Goal: Manage account settings

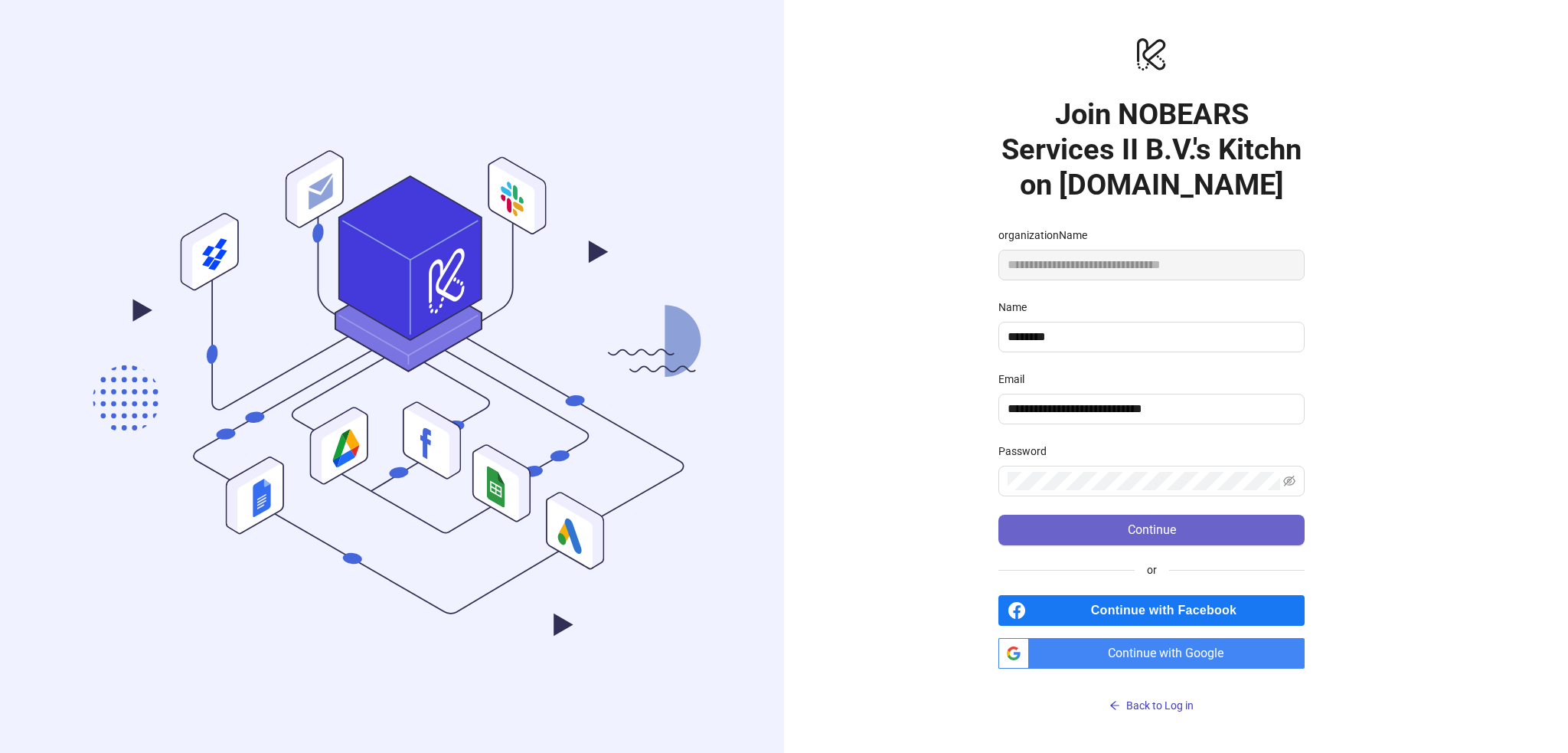
click at [1140, 529] on span "Continue" at bounding box center [1152, 529] width 48 height 14
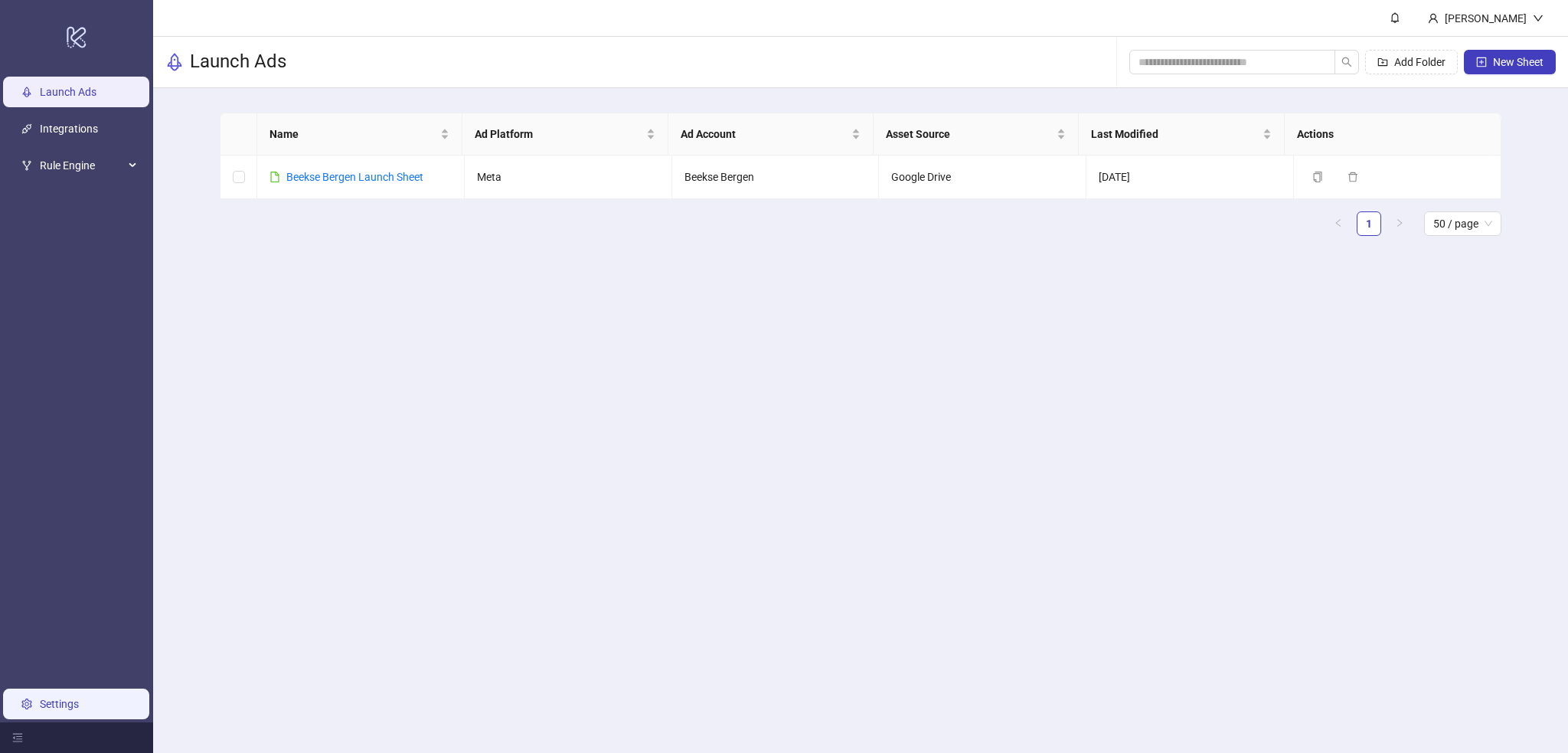
click at [54, 710] on link "Settings" at bounding box center [59, 703] width 39 height 12
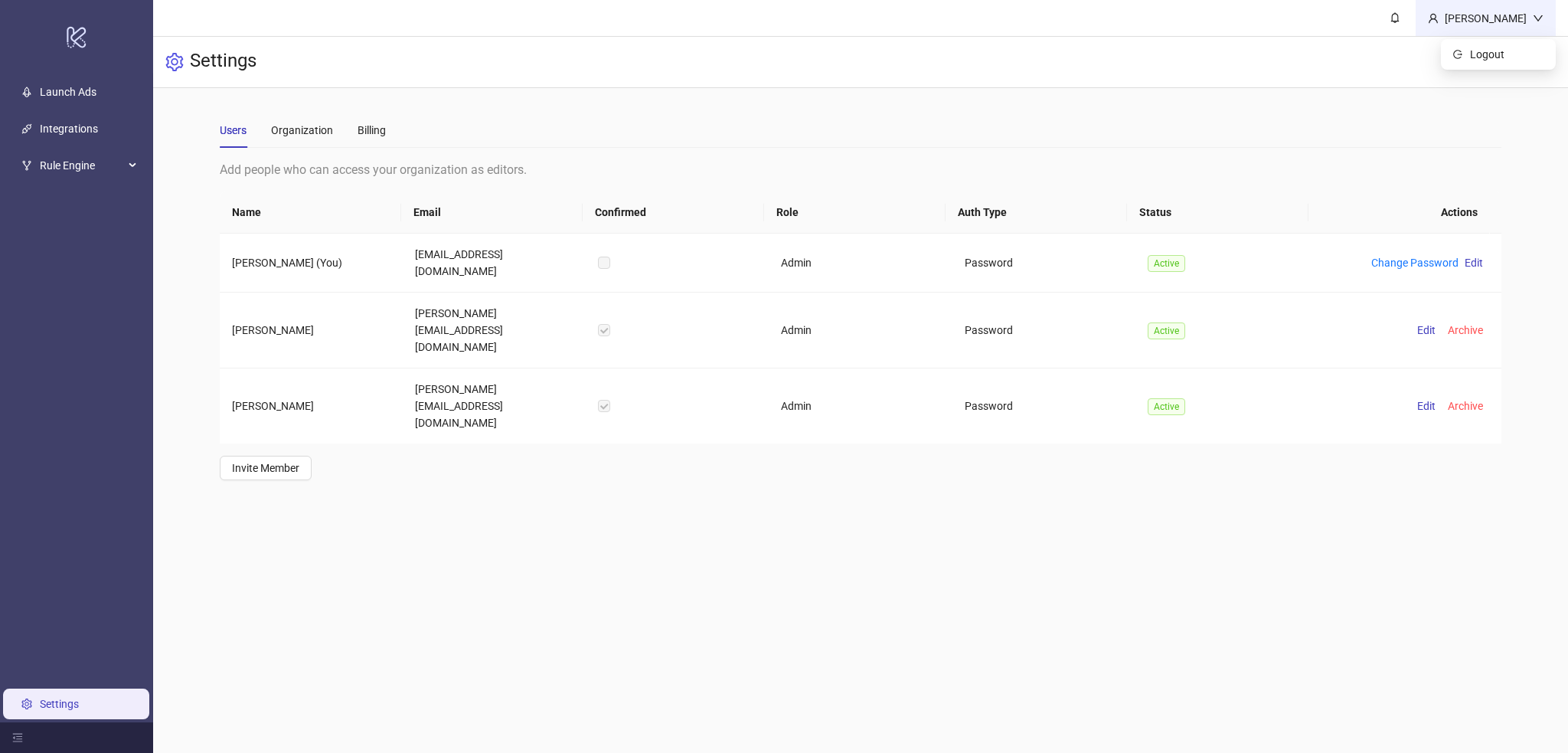
click at [1541, 15] on icon "down" at bounding box center [1537, 18] width 11 height 11
click at [374, 126] on div "Billing" at bounding box center [371, 130] width 28 height 17
